Goal: Information Seeking & Learning: Learn about a topic

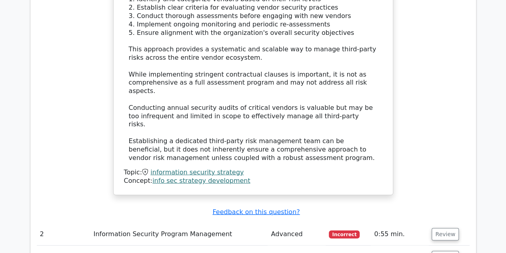
scroll to position [960, 0]
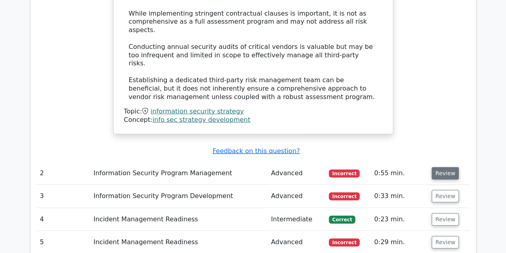
click at [436, 167] on button "Review" at bounding box center [445, 173] width 27 height 12
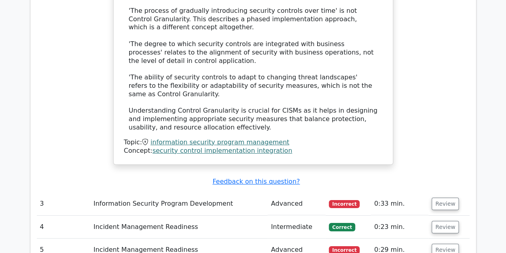
scroll to position [1441, 0]
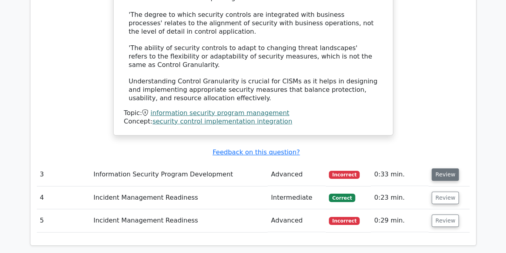
click at [435, 168] on button "Review" at bounding box center [445, 174] width 27 height 12
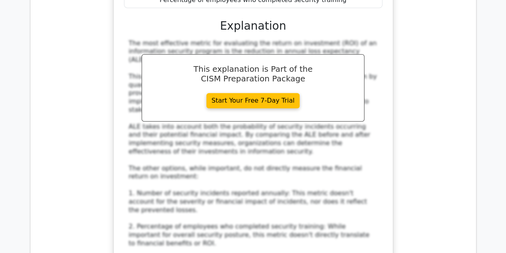
scroll to position [1881, 0]
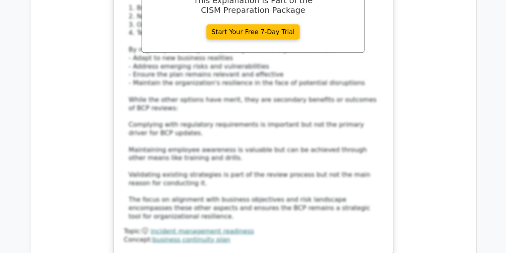
scroll to position [2361, 0]
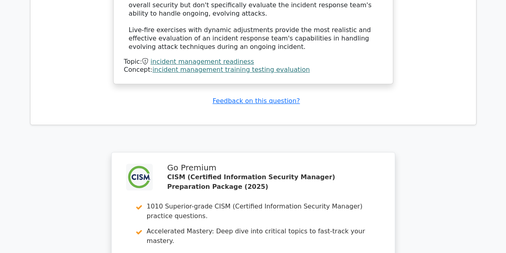
scroll to position [3200, 0]
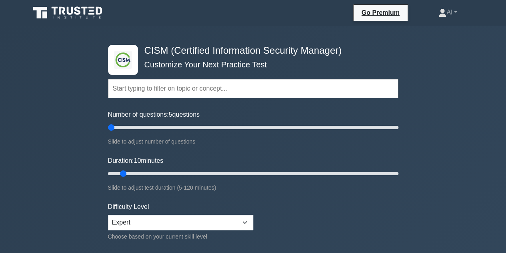
type input "5"
click at [108, 132] on input "Number of questions: 5 questions" at bounding box center [253, 127] width 291 height 10
drag, startPoint x: 122, startPoint y: 172, endPoint x: 99, endPoint y: 175, distance: 23.4
type input "5"
click at [108, 175] on input "Duration: 5 minutes" at bounding box center [253, 173] width 291 height 10
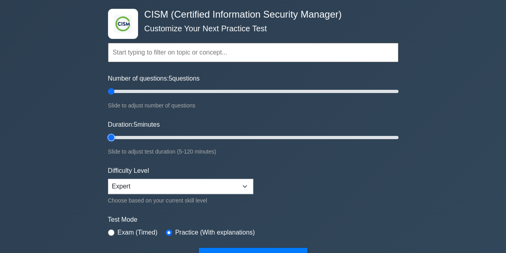
scroll to position [120, 0]
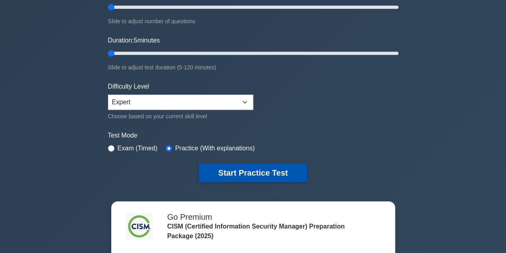
click at [222, 170] on button "Start Practice Test" at bounding box center [253, 172] width 108 height 18
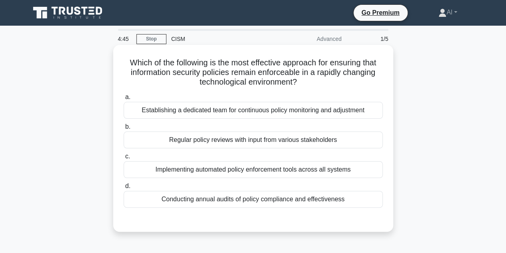
click at [224, 139] on div "Regular policy reviews with input from various stakeholders" at bounding box center [253, 139] width 259 height 17
click at [124, 129] on input "b. Regular policy reviews with input from various stakeholders" at bounding box center [124, 126] width 0 height 5
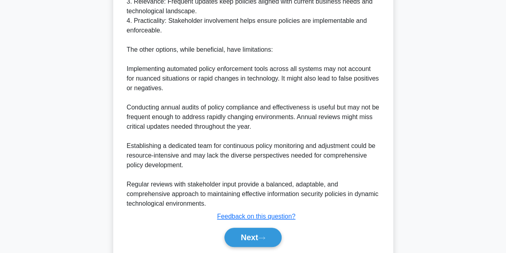
scroll to position [345, 0]
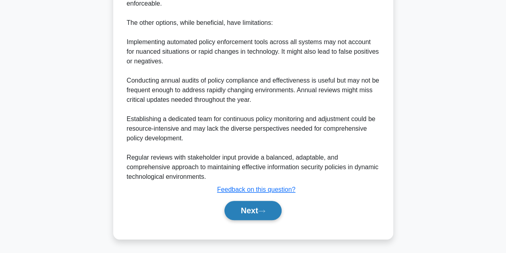
click at [256, 209] on button "Next" at bounding box center [253, 210] width 57 height 19
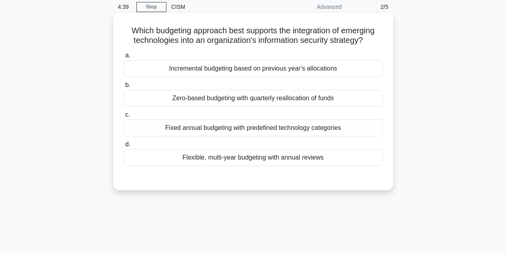
scroll to position [20, 0]
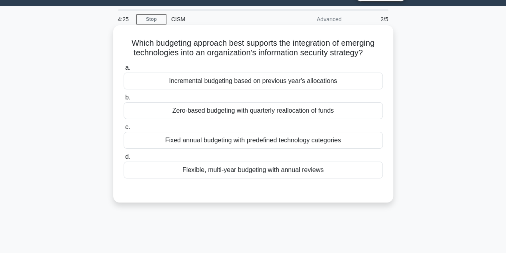
click at [235, 172] on div "Flexible, multi-year budgeting with annual reviews" at bounding box center [253, 169] width 259 height 17
click at [124, 159] on input "d. Flexible, multi-year budgeting with annual reviews" at bounding box center [124, 156] width 0 height 5
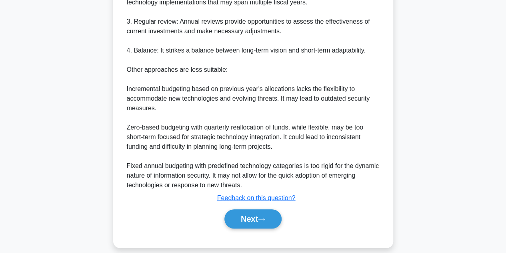
scroll to position [317, 0]
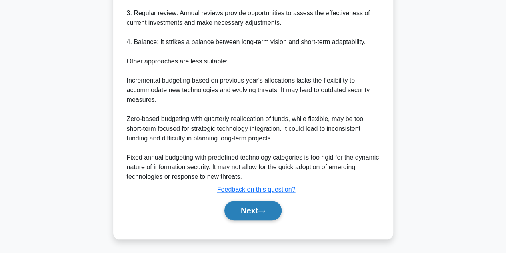
click at [245, 204] on button "Next" at bounding box center [253, 210] width 57 height 19
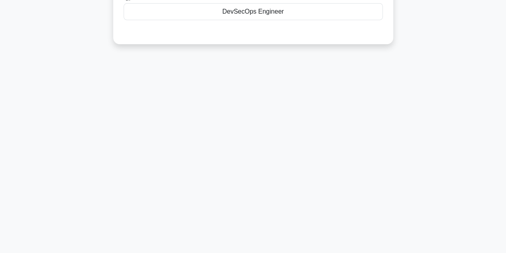
scroll to position [0, 0]
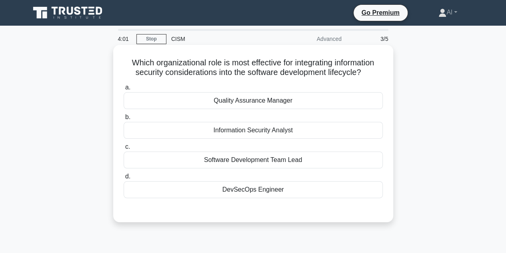
click at [249, 190] on div "DevSecOps Engineer" at bounding box center [253, 189] width 259 height 17
click at [124, 179] on input "d. DevSecOps Engineer" at bounding box center [124, 176] width 0 height 5
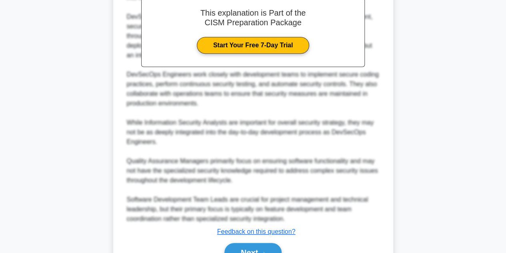
scroll to position [288, 0]
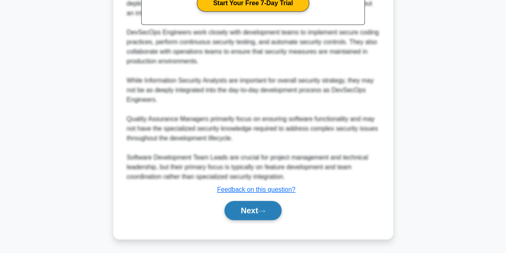
click at [236, 203] on button "Next" at bounding box center [253, 210] width 57 height 19
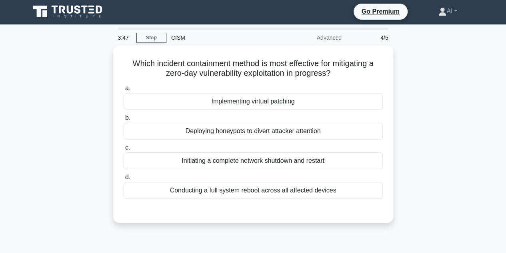
scroll to position [0, 0]
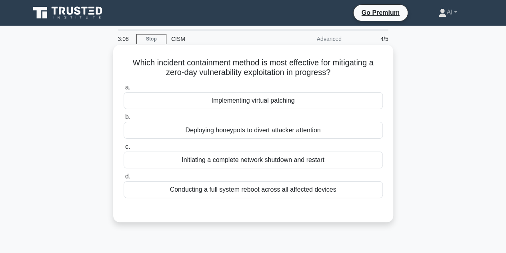
click at [237, 190] on div "Conducting a full system reboot across all affected devices" at bounding box center [253, 189] width 259 height 17
click at [124, 179] on input "d. Conducting a full system reboot across all affected devices" at bounding box center [124, 176] width 0 height 5
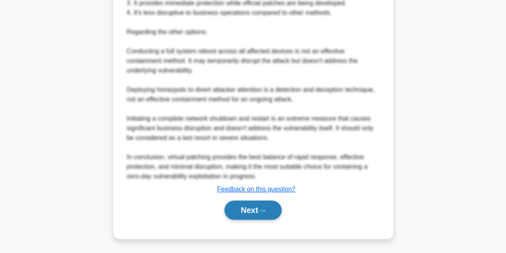
click at [243, 205] on button "Next" at bounding box center [253, 209] width 57 height 19
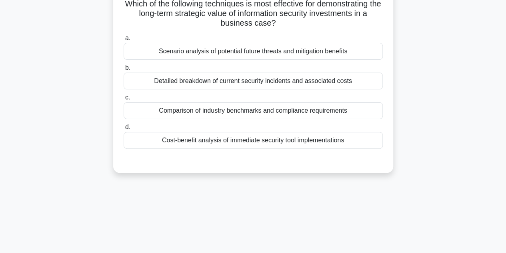
scroll to position [20, 0]
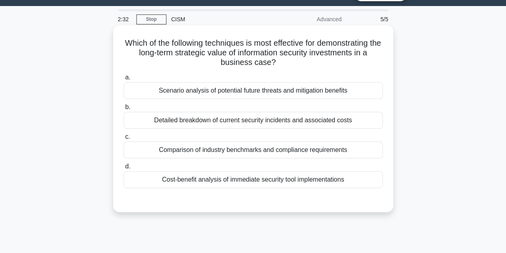
click at [250, 181] on div "Cost-benefit analysis of immediate security tool implementations" at bounding box center [253, 179] width 259 height 17
click at [124, 169] on input "d. Cost-benefit analysis of immediate security tool implementations" at bounding box center [124, 166] width 0 height 5
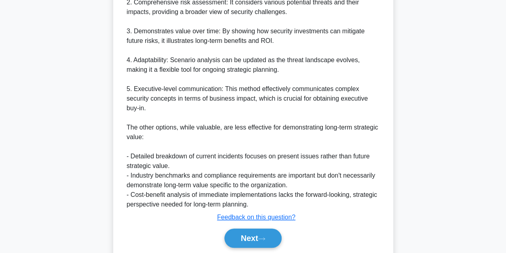
scroll to position [297, 0]
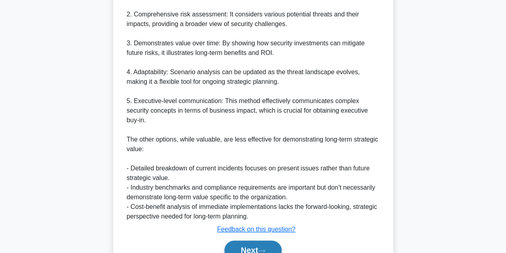
click at [254, 243] on button "Next" at bounding box center [253, 249] width 57 height 19
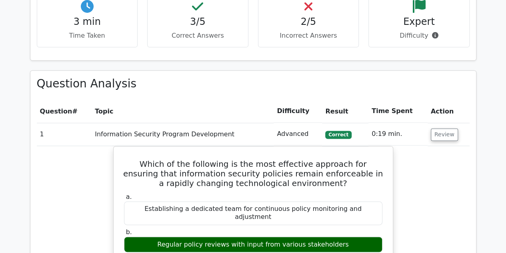
scroll to position [520, 0]
